Goal: Task Accomplishment & Management: Use online tool/utility

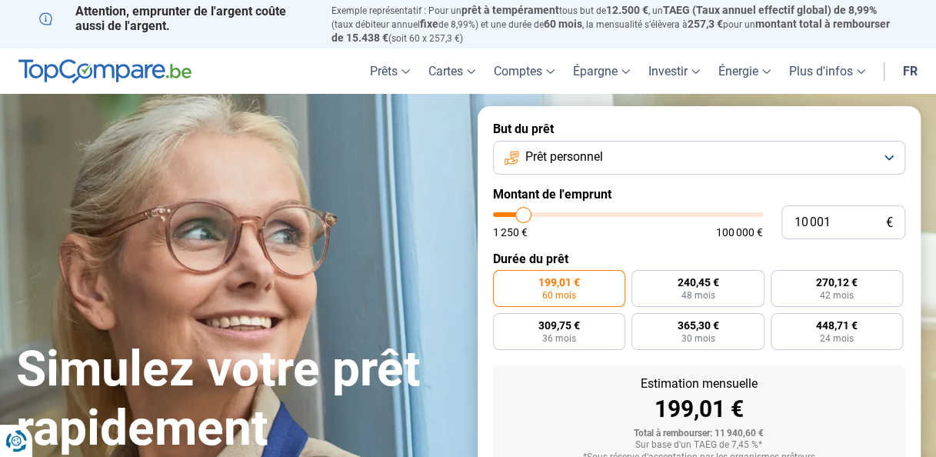
click at [622, 157] on button "Prêt personnel" at bounding box center [699, 158] width 412 height 34
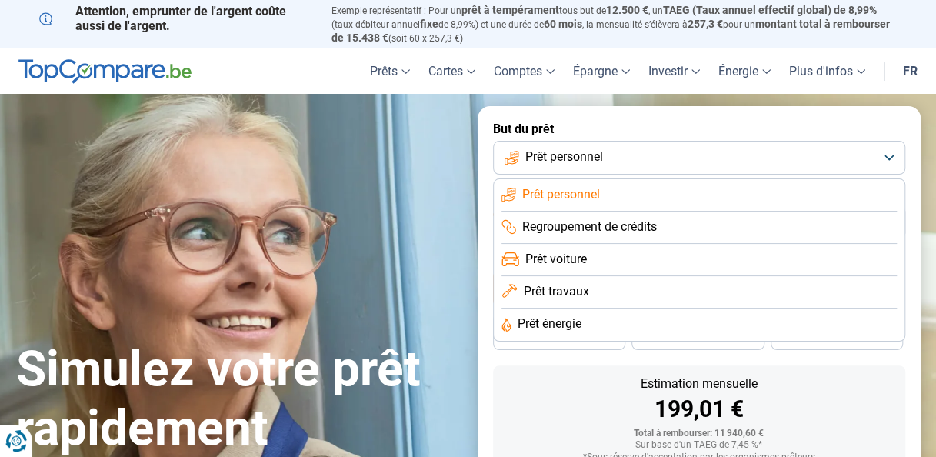
click at [578, 262] on span "Prêt voiture" at bounding box center [556, 259] width 62 height 17
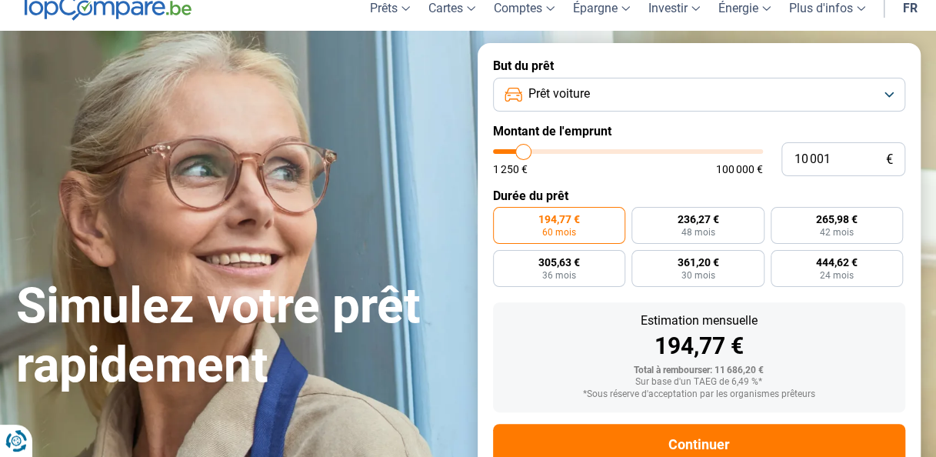
scroll to position [111, 0]
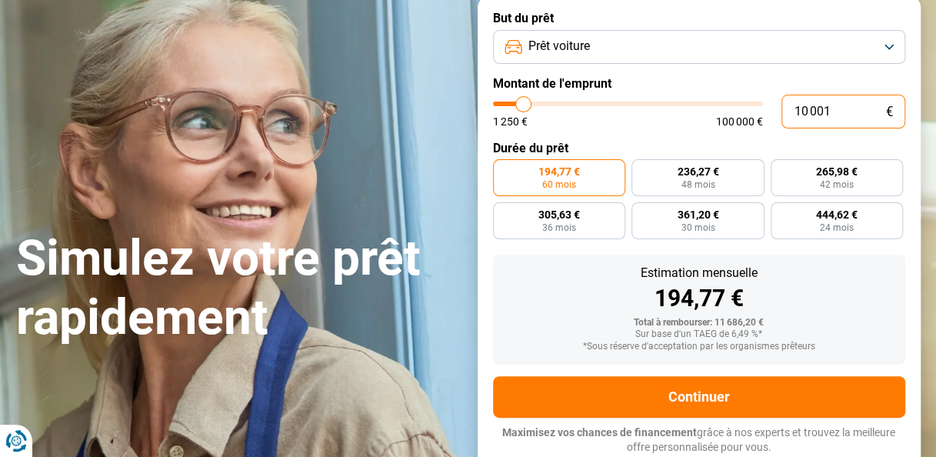
drag, startPoint x: 845, startPoint y: 112, endPoint x: 766, endPoint y: 117, distance: 79.4
click at [766, 117] on div "10 001 € 1 250 € 100 000 €" at bounding box center [699, 112] width 412 height 34
type input "9"
type input "1250"
type input "90"
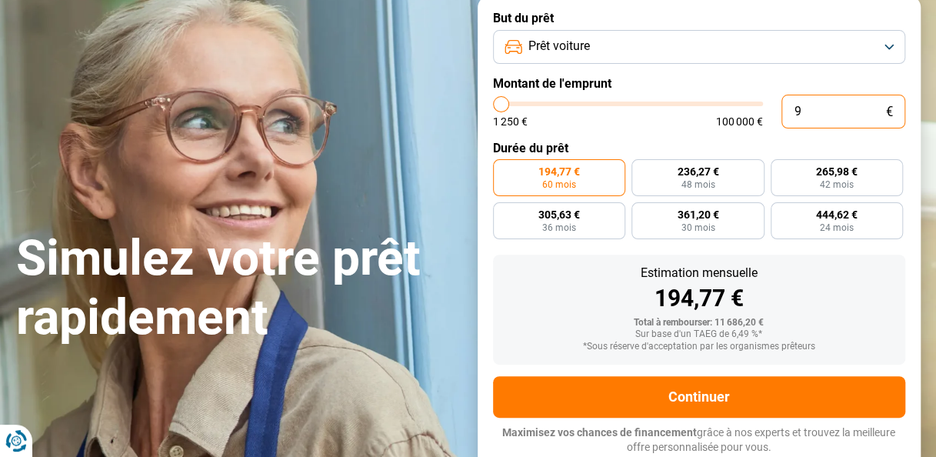
type input "1250"
type input "900"
type input "1250"
type input "9 000"
type input "9000"
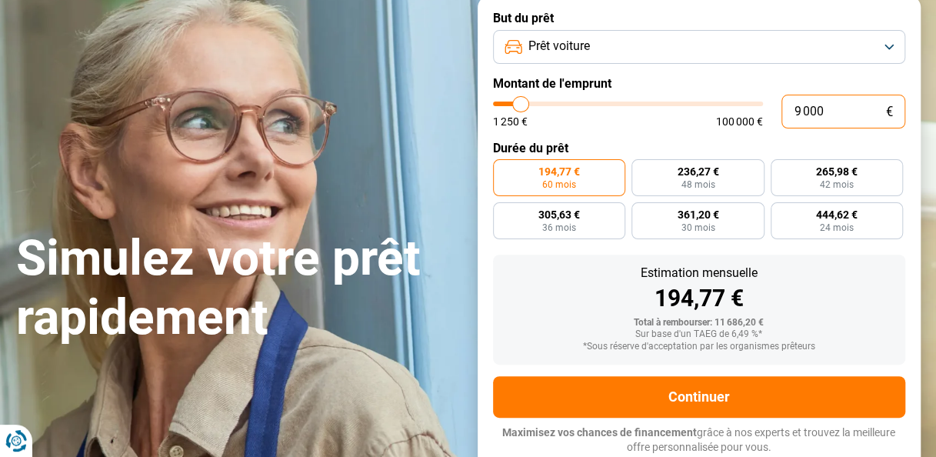
type input "90 000"
type input "90000"
type input "90 000"
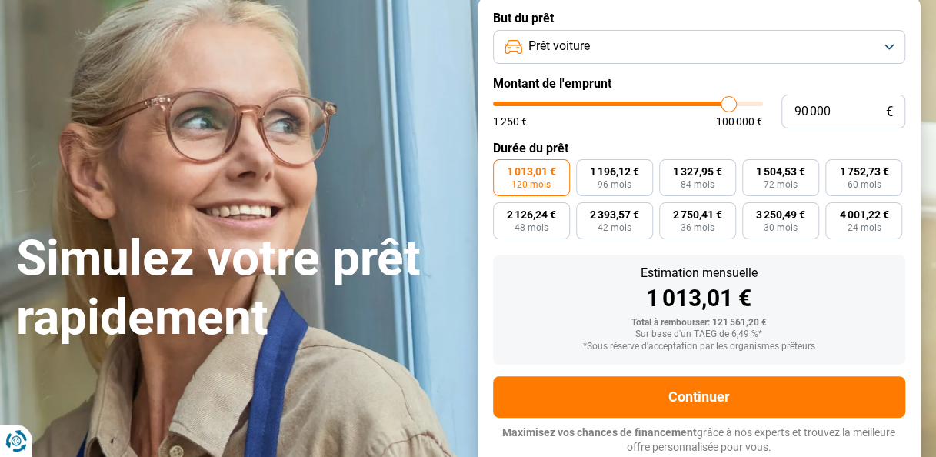
click at [741, 129] on form "But du prêt Prêt voiture Montant de l'emprunt 90 000 € 1 250 € 100 000 € Durée …" at bounding box center [699, 232] width 443 height 475
click at [767, 172] on span "1 504,53 €" at bounding box center [780, 171] width 49 height 11
click at [752, 169] on input "1 504,53 € 72 mois" at bounding box center [747, 164] width 10 height 10
radio input "true"
click at [525, 169] on span "1 013,01 €" at bounding box center [531, 171] width 49 height 11
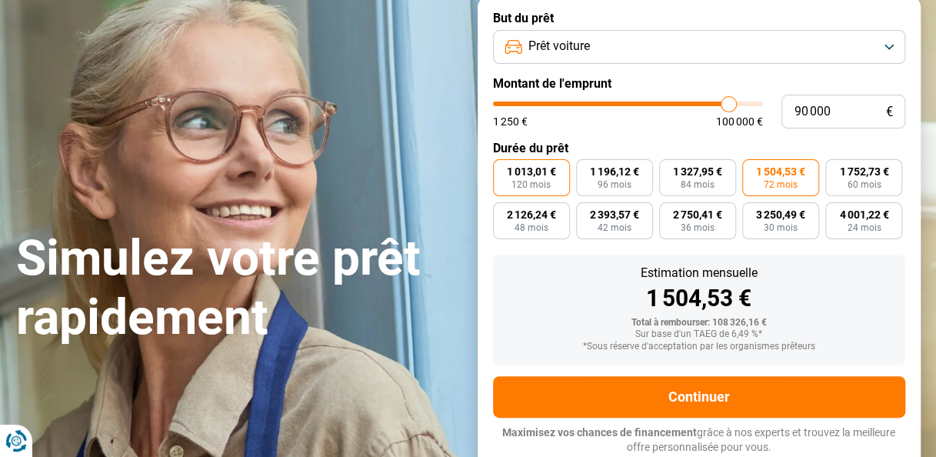
click at [503, 169] on input "1 013,01 € 120 mois" at bounding box center [498, 164] width 10 height 10
radio input "true"
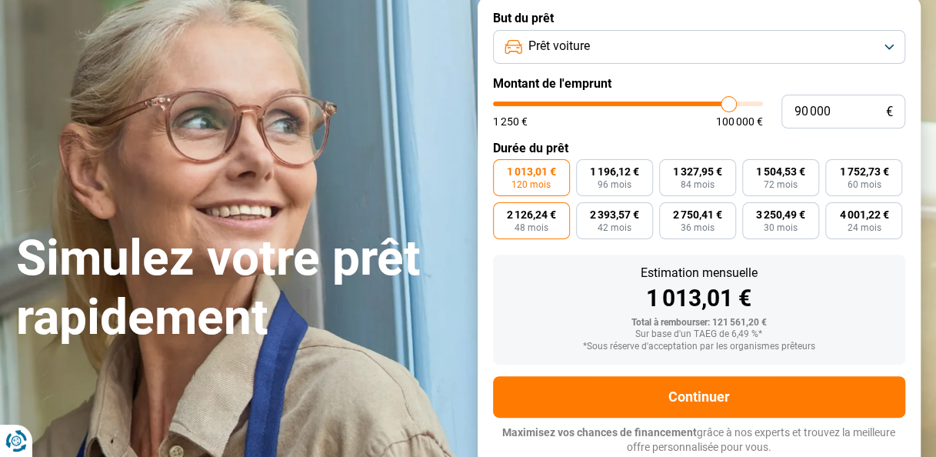
click at [539, 215] on span "2 126,24 €" at bounding box center [531, 214] width 49 height 11
click at [503, 212] on input "2 126,24 € 48 mois" at bounding box center [498, 207] width 10 height 10
radio input "true"
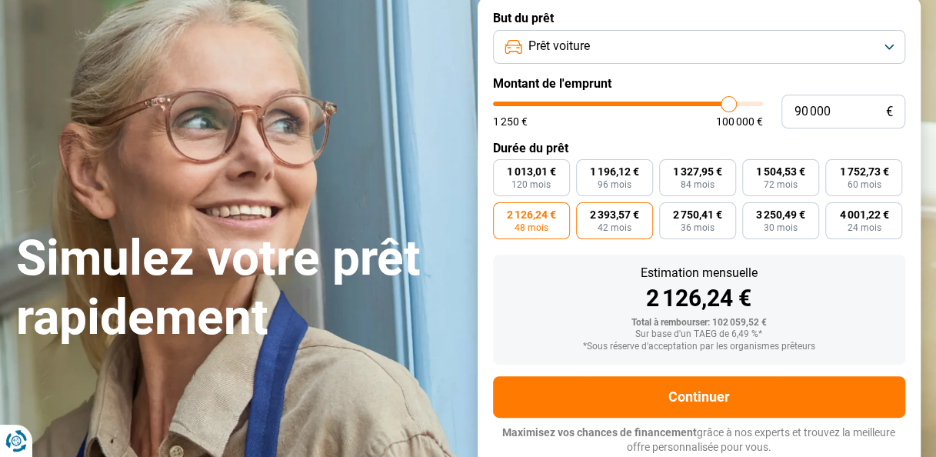
click at [609, 228] on span "42 mois" at bounding box center [615, 227] width 34 height 9
click at [586, 212] on input "2 393,57 € 42 mois" at bounding box center [581, 207] width 10 height 10
radio input "true"
